Goal: Communication & Community: Share content

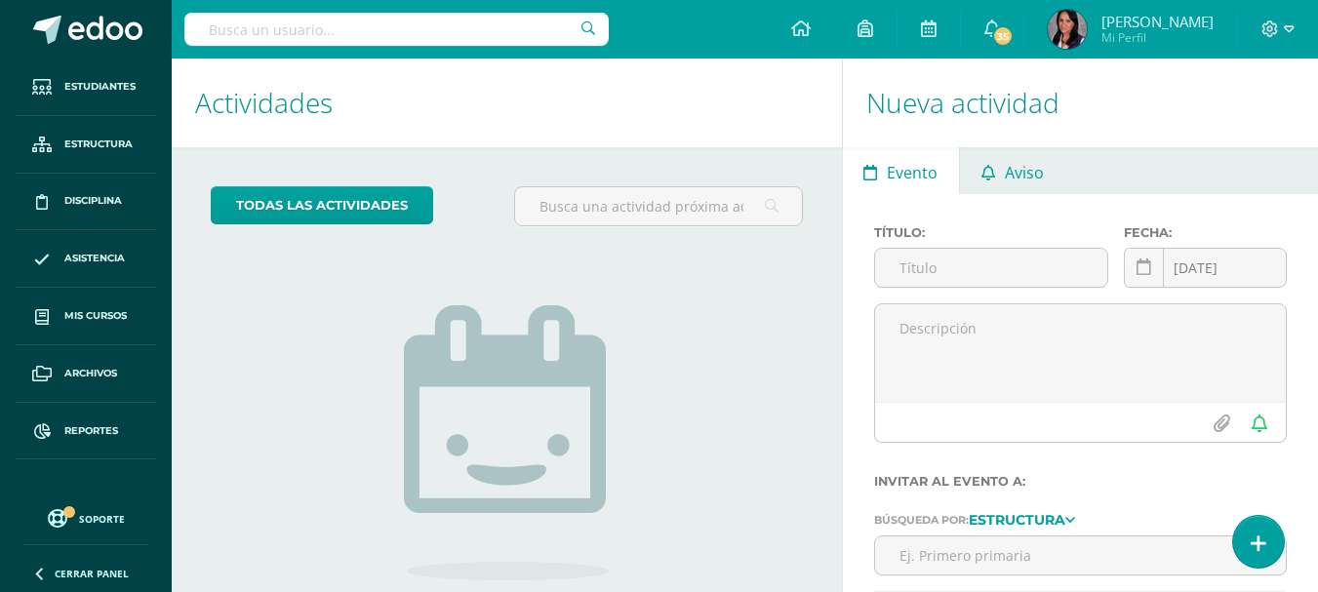
click at [1014, 172] on span "Aviso" at bounding box center [1024, 172] width 39 height 47
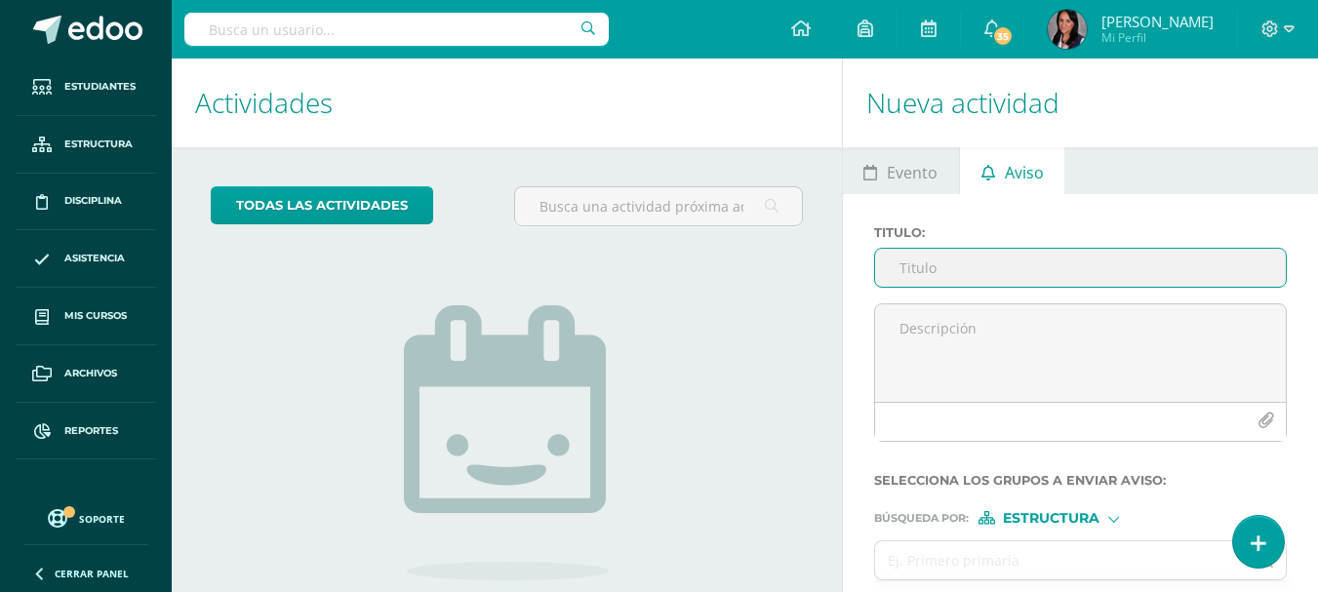
click at [929, 278] on input "Titulo :" at bounding box center [1080, 268] width 411 height 38
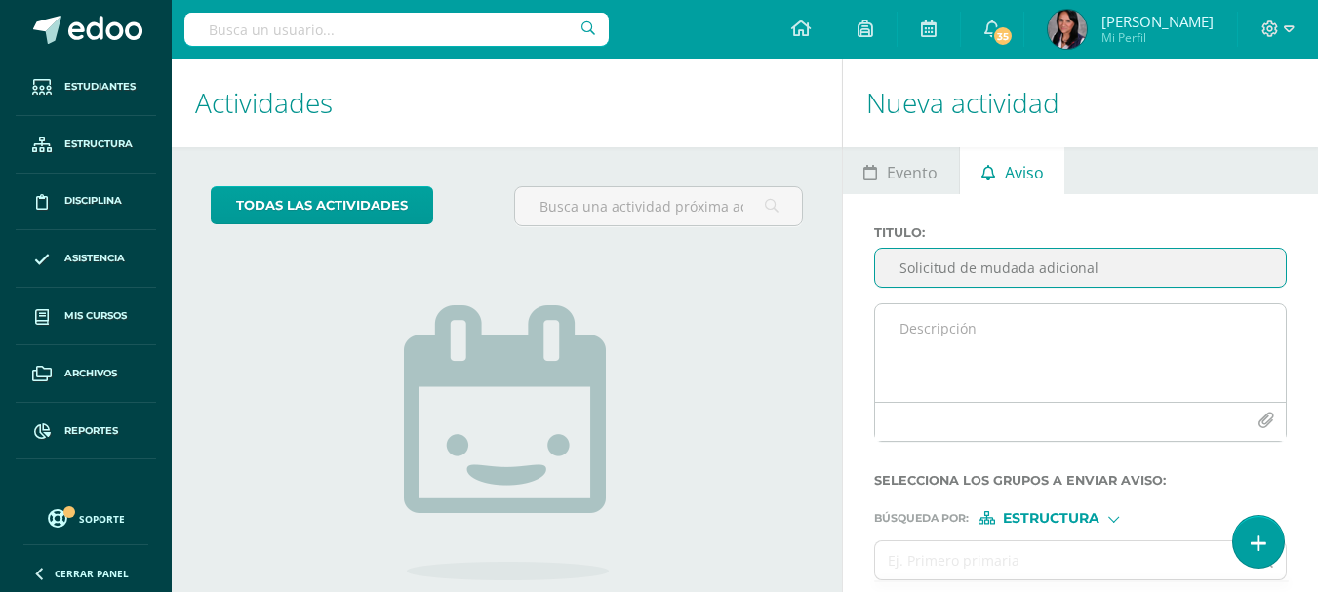
type input "Solicitud de mudada adicional"
click at [926, 329] on textarea at bounding box center [1080, 353] width 411 height 98
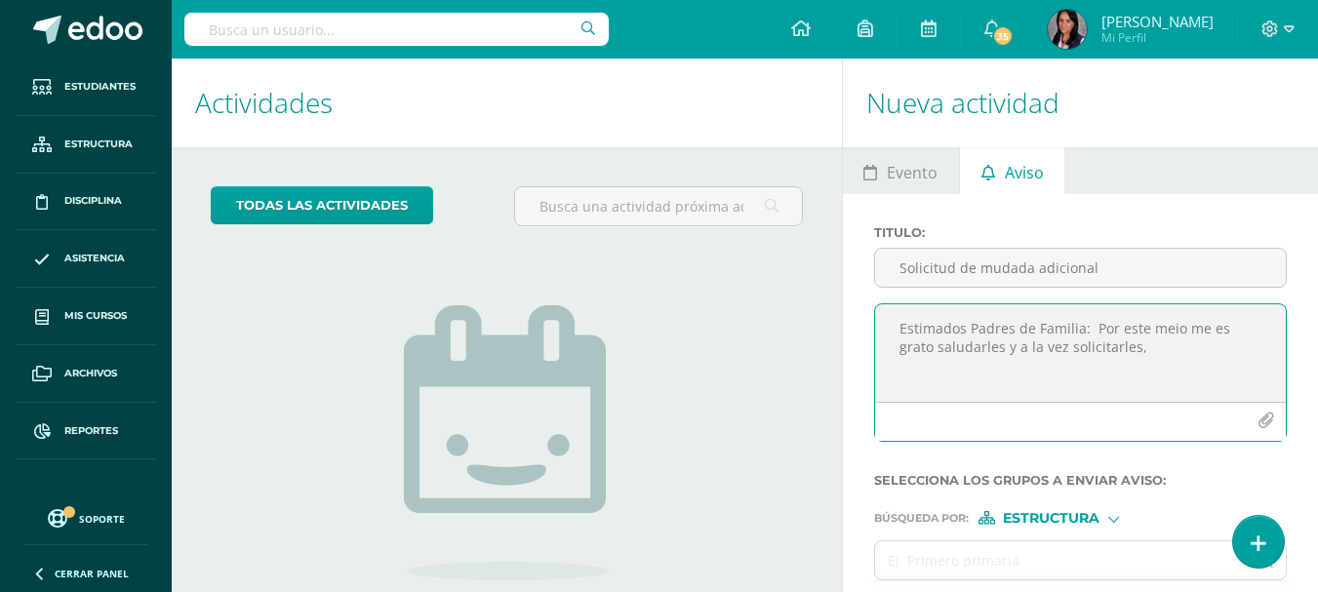
click at [1173, 328] on textarea "Estimados Padres de Familia: Por este meio me es grato saludarles y a la vez so…" at bounding box center [1080, 353] width 411 height 98
click at [1165, 346] on textarea "Estimados Padres de Familia: Por este medio me es grato saludarles y a la vez s…" at bounding box center [1080, 353] width 411 height 98
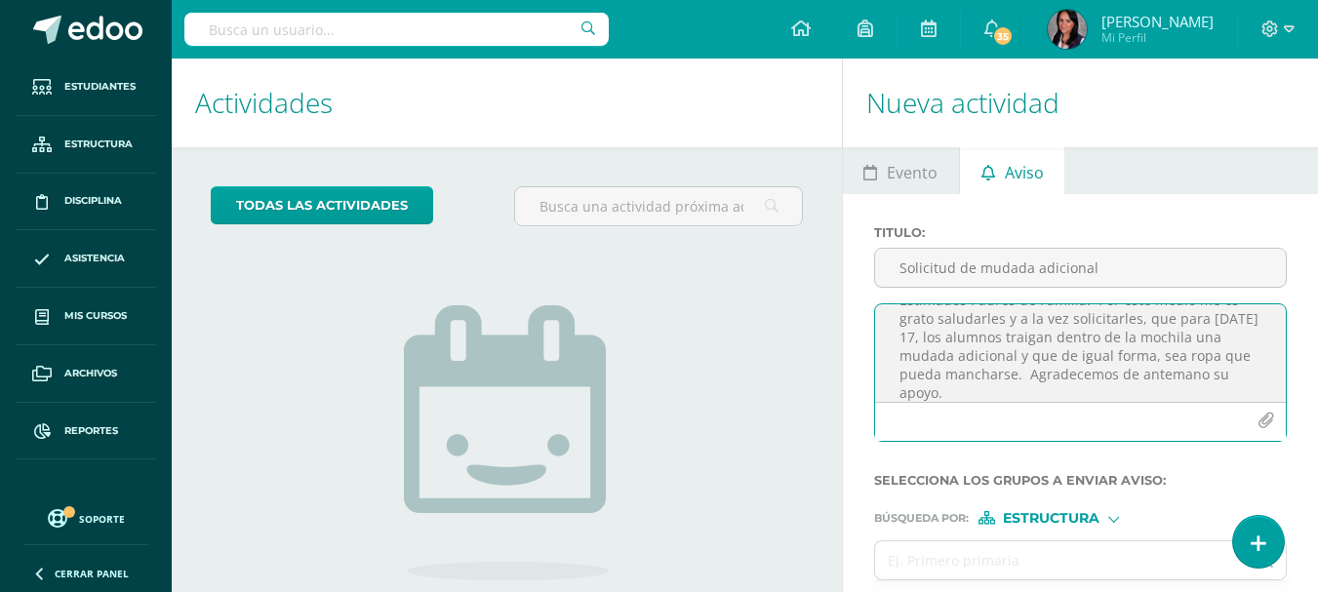
scroll to position [47, 0]
click at [1057, 334] on textarea "Estimados Padres de Familia: Por este medio me es grato saludarles y a la vez s…" at bounding box center [1080, 353] width 411 height 98
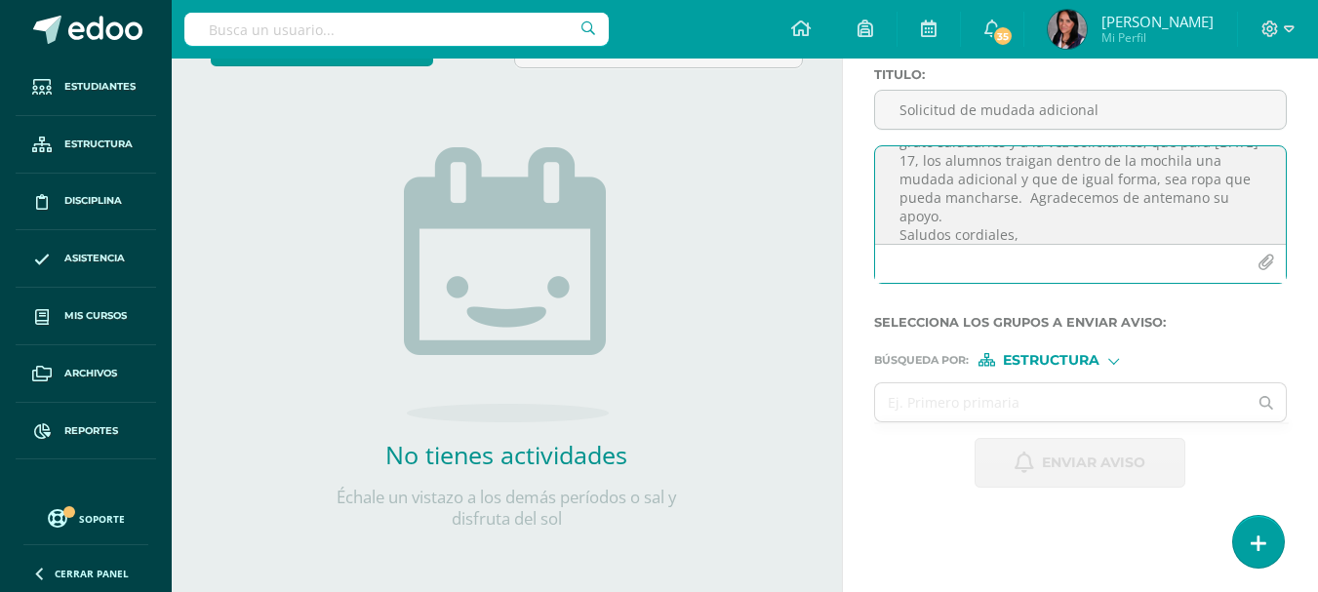
type textarea "Estimados Padres de Familia: Por este medio me es grato saludarles y a la vez s…"
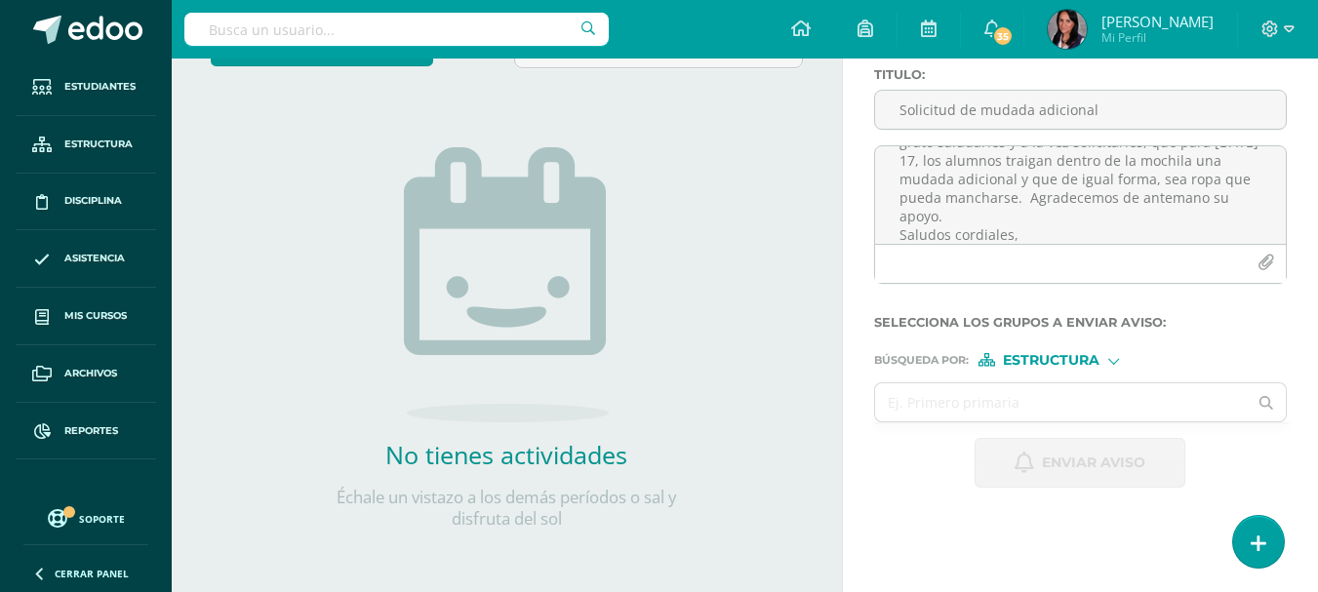
click at [1119, 359] on div at bounding box center [1113, 359] width 11 height 11
click at [1101, 388] on span "Estructura" at bounding box center [1075, 386] width 97 height 11
click at [1119, 363] on div "Estructura" at bounding box center [1052, 360] width 146 height 14
click at [1079, 381] on span "Estructura" at bounding box center [1075, 386] width 97 height 11
click at [1053, 413] on input "text" at bounding box center [1061, 402] width 373 height 38
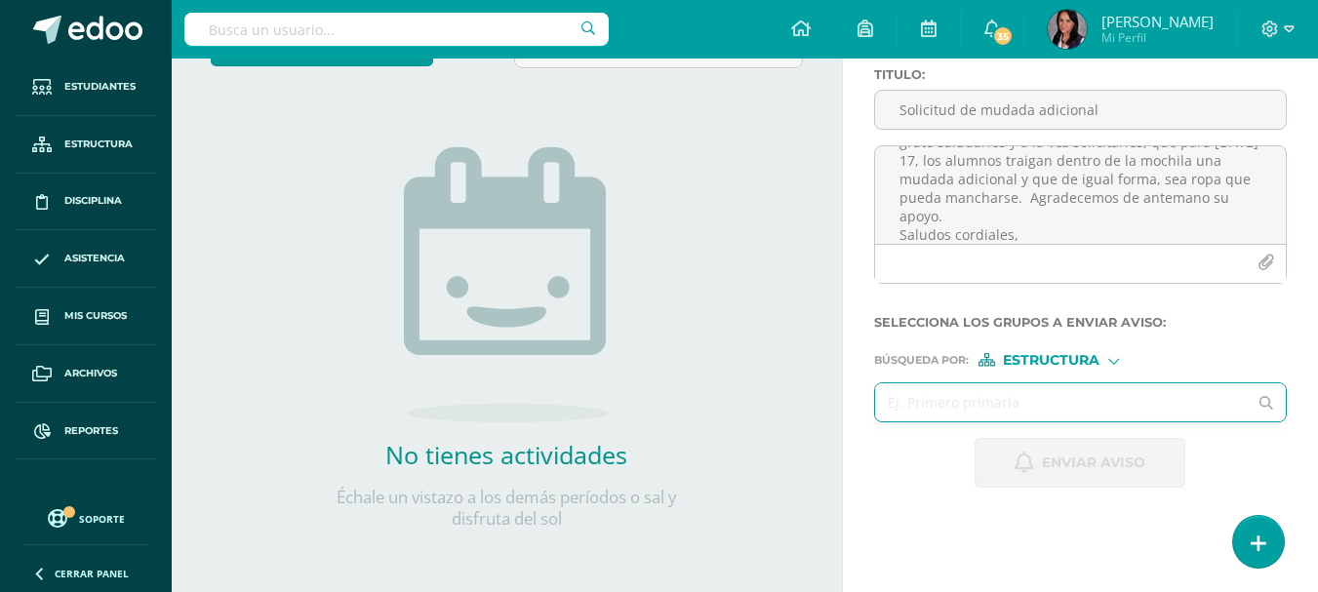
click at [1255, 410] on div at bounding box center [1080, 402] width 411 height 38
drag, startPoint x: 1142, startPoint y: 403, endPoint x: 1130, endPoint y: 398, distance: 12.7
click at [1136, 401] on input "text" at bounding box center [1061, 402] width 373 height 38
click at [1126, 397] on input "text" at bounding box center [1061, 402] width 373 height 38
type input "preprimaria"
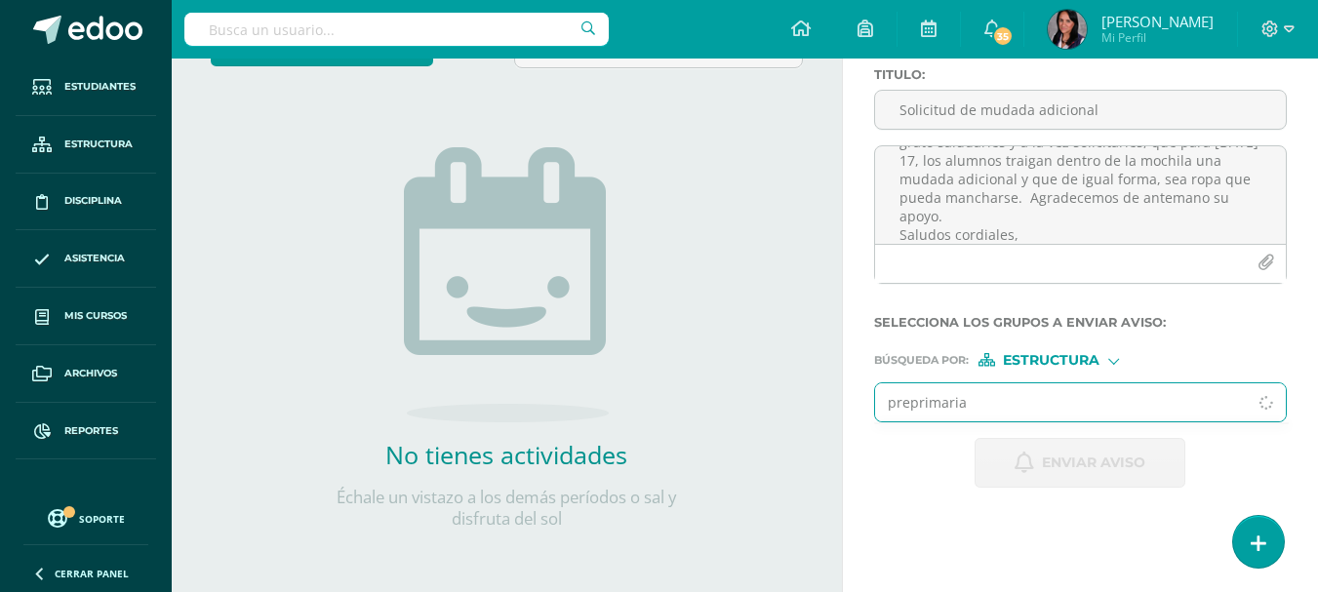
click at [1057, 404] on input "preprimaria" at bounding box center [1061, 402] width 373 height 38
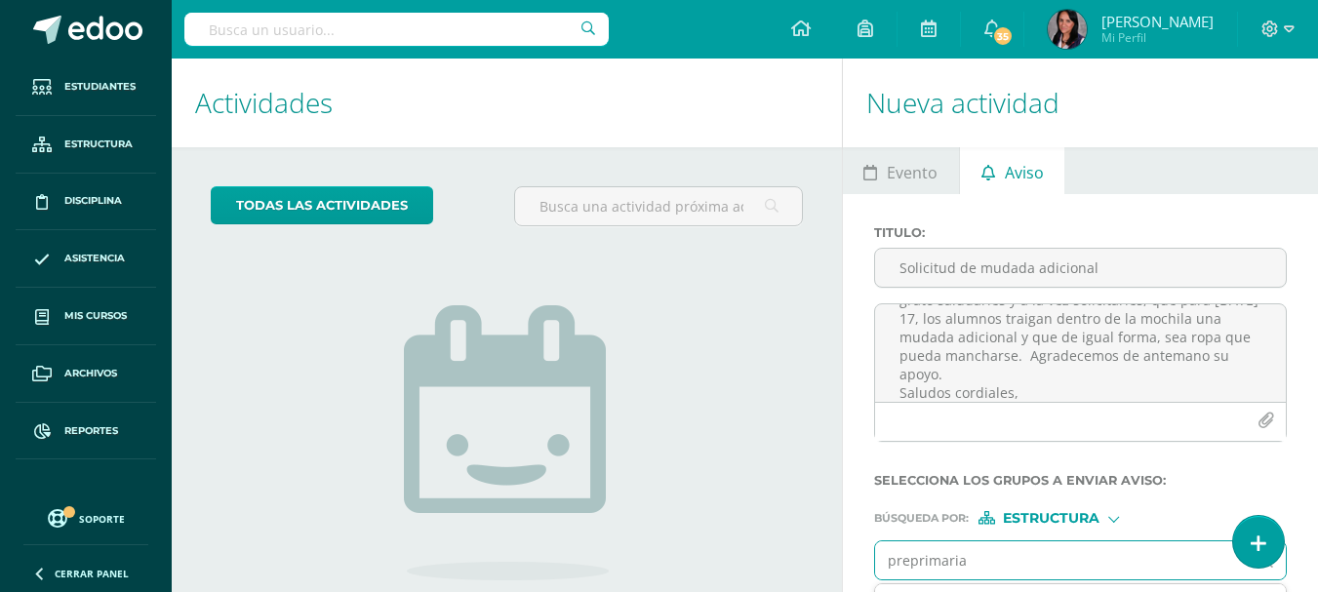
scroll to position [167, 0]
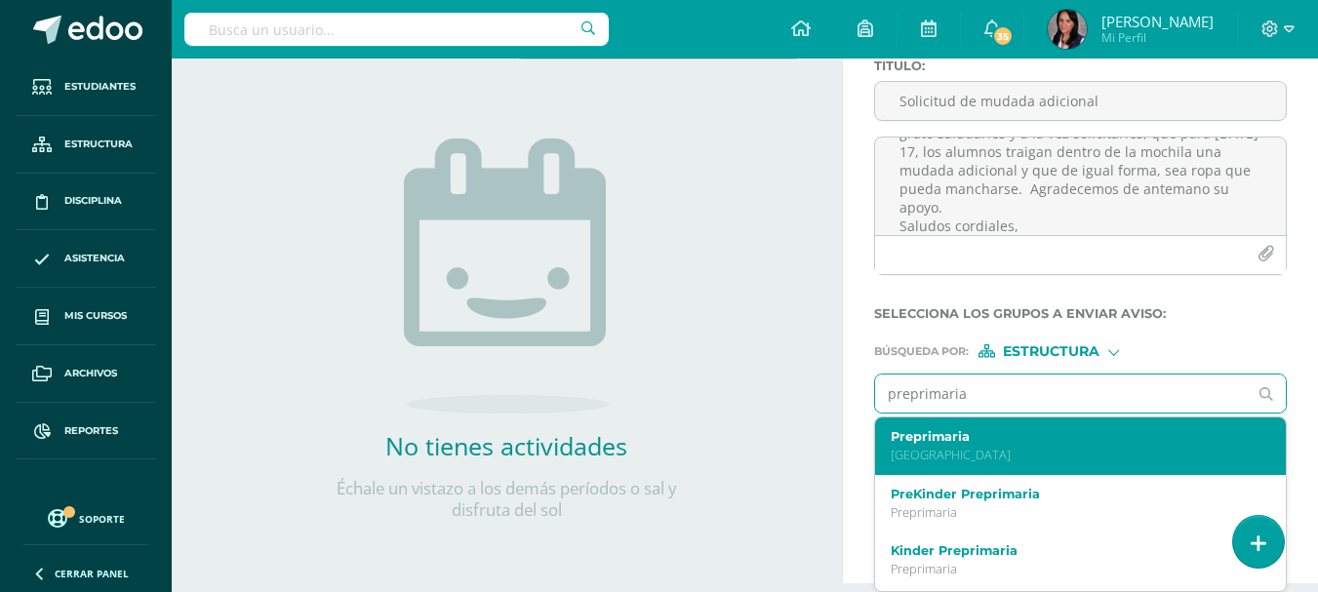
click at [940, 454] on p "[GEOGRAPHIC_DATA]" at bounding box center [1073, 455] width 365 height 17
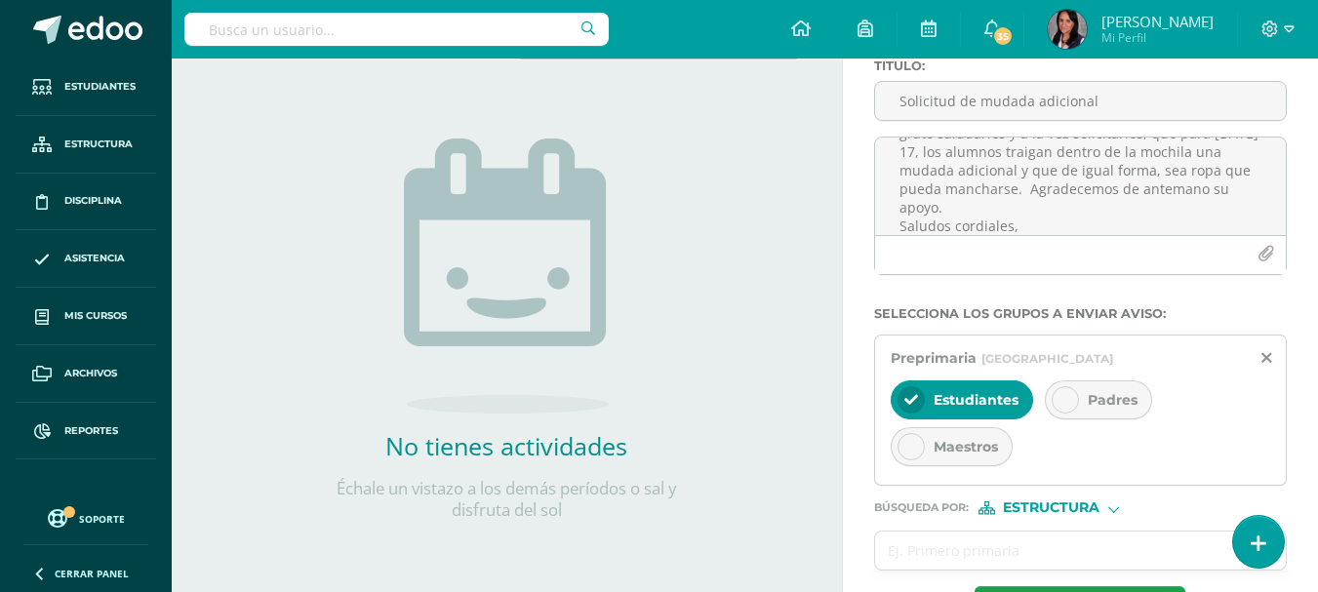
click at [1067, 395] on icon at bounding box center [1066, 400] width 14 height 14
click at [925, 447] on div "Maestros" at bounding box center [952, 446] width 122 height 39
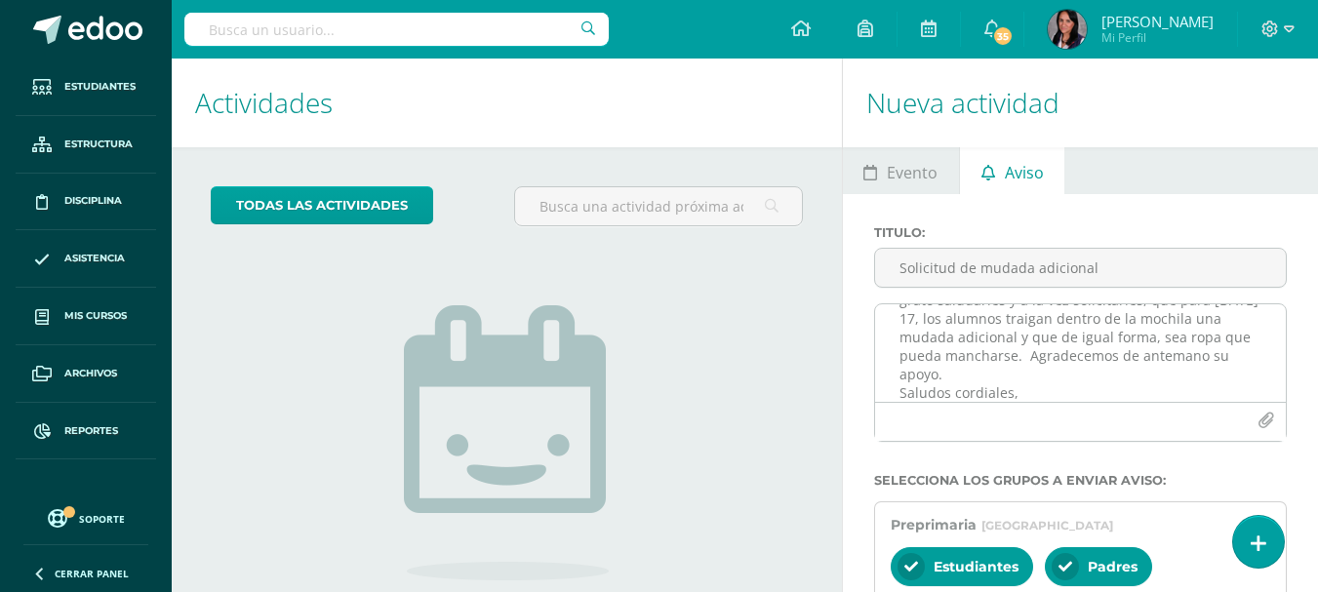
scroll to position [0, 0]
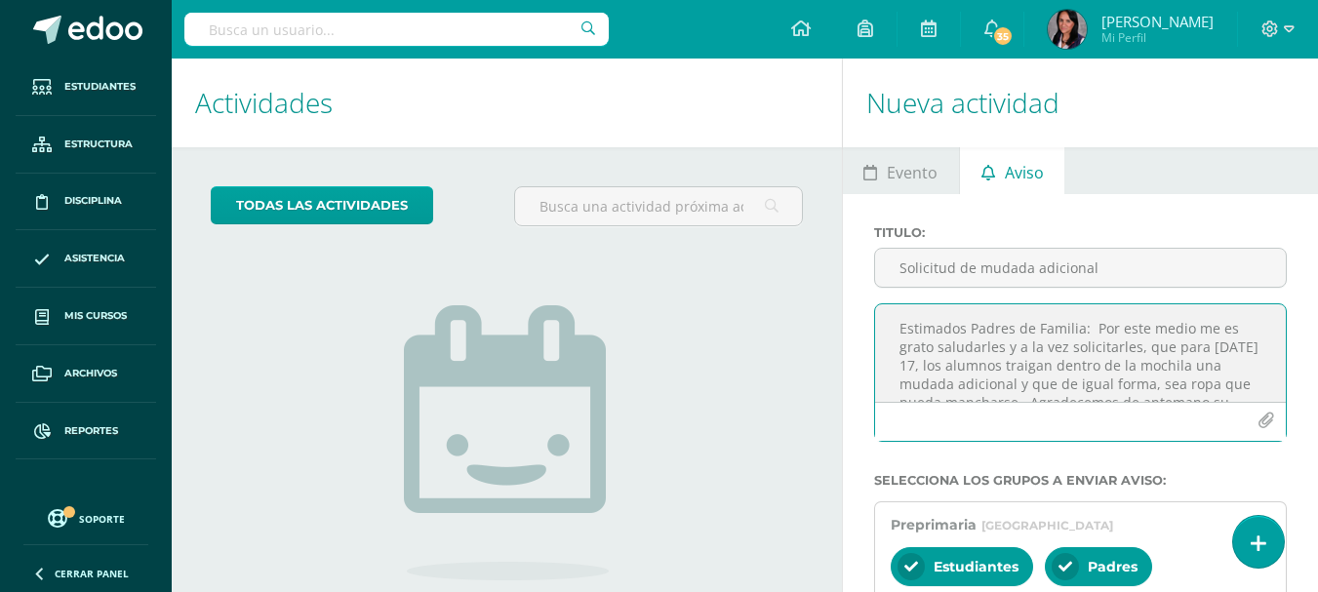
click at [1147, 352] on textarea "Estimados Padres de Familia: Por este medio me es grato saludarles y a la vez s…" at bounding box center [1080, 353] width 411 height 98
click at [1173, 346] on textarea "Estimados Padres de Familia: Por este medio me es grato saludarles y a la vez s…" at bounding box center [1080, 353] width 411 height 98
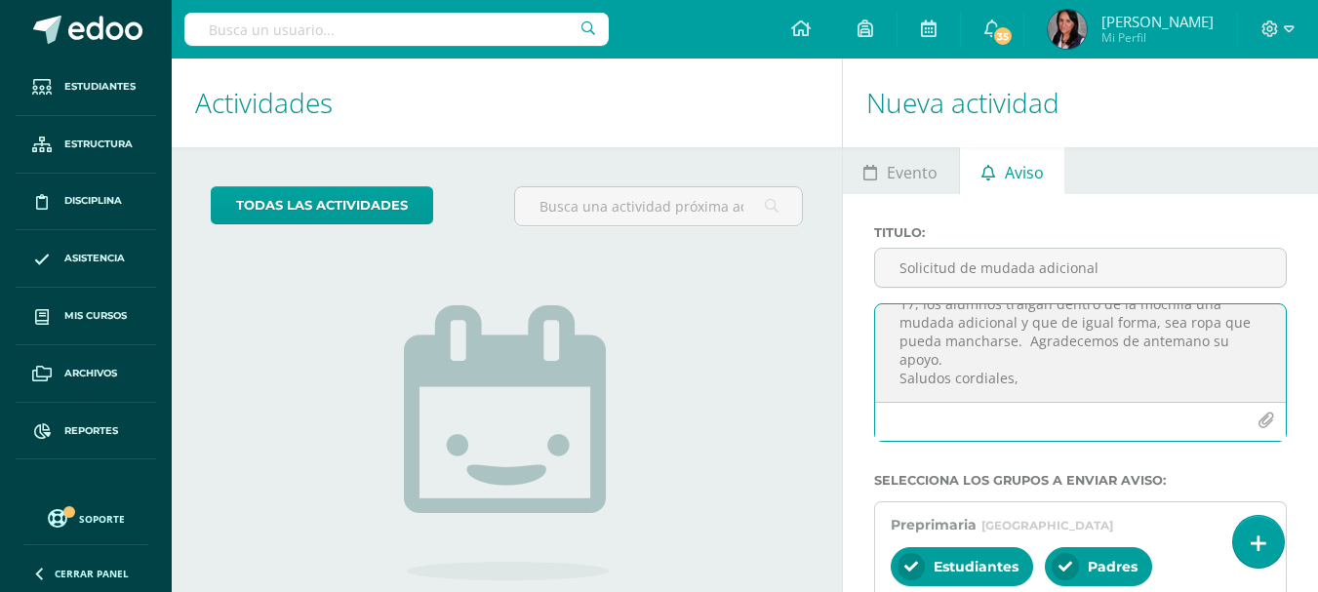
click at [1058, 322] on textarea "Estimados Padres de Familia: Por este medio me es grato saludarles y a la vez s…" at bounding box center [1080, 353] width 411 height 98
click at [1246, 321] on textarea "Estimados Padres de Familia: Por este medio me es grato saludarles y a la vez s…" at bounding box center [1080, 353] width 411 height 98
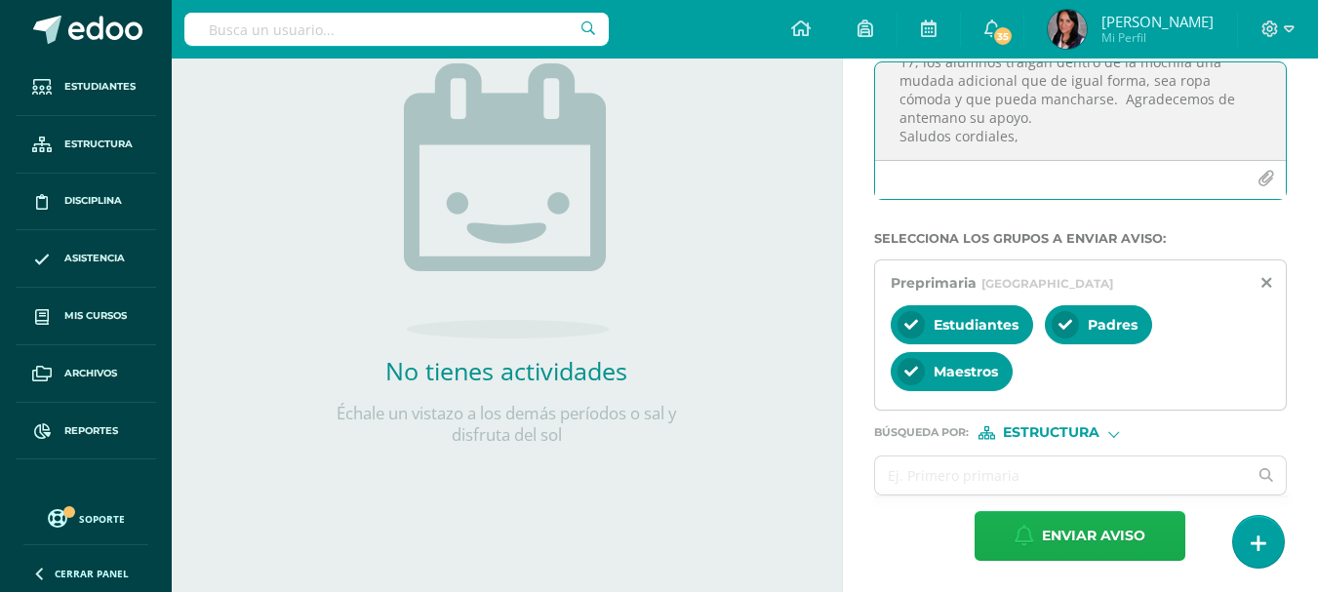
type textarea "Estimados Padres de Familia: Por este medio me es grato saludarles y a la vez s…"
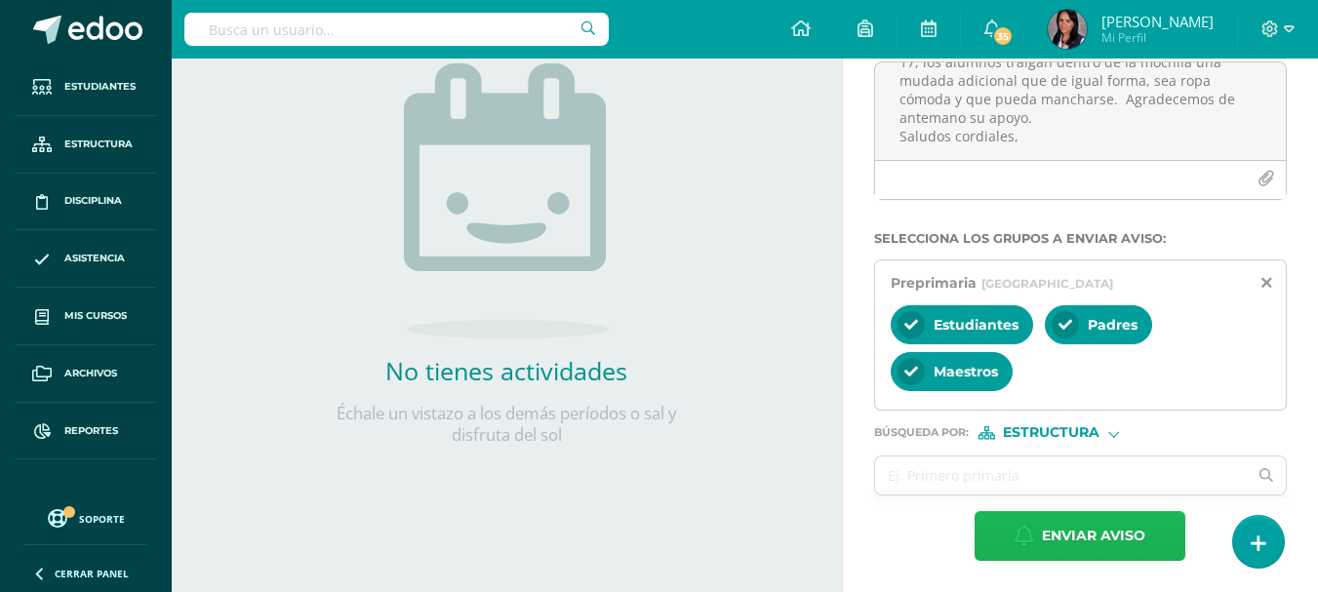
click at [1056, 539] on span "Enviar aviso" at bounding box center [1093, 536] width 103 height 48
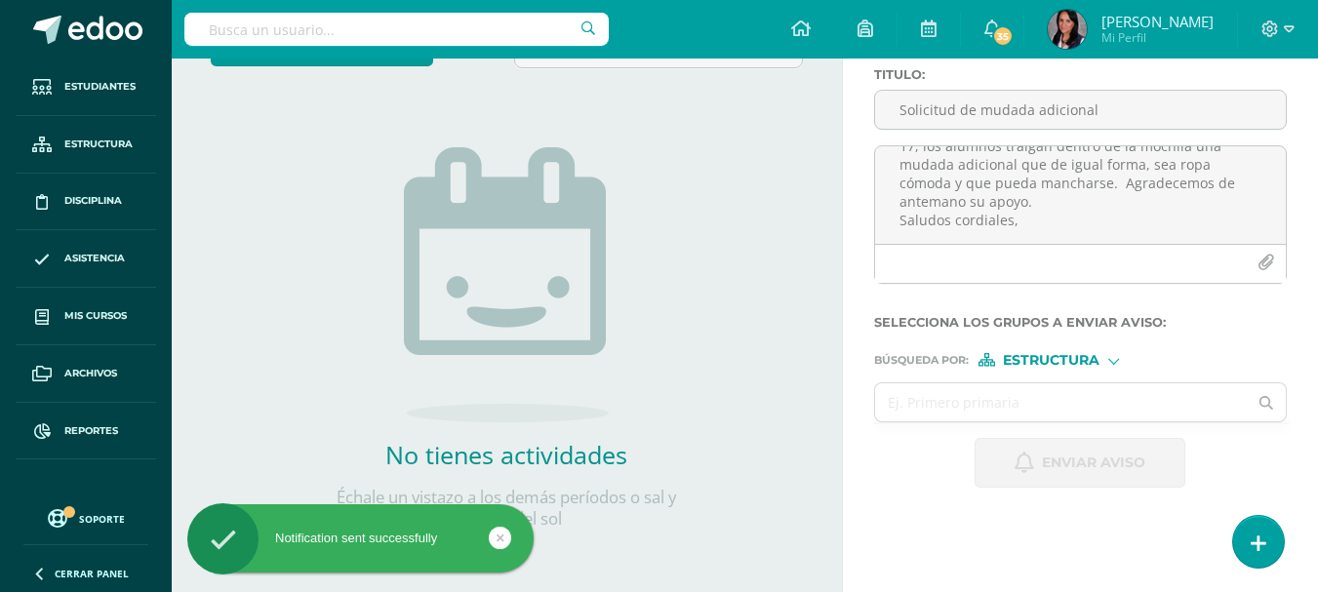
scroll to position [0, 0]
